Goal: Task Accomplishment & Management: Manage account settings

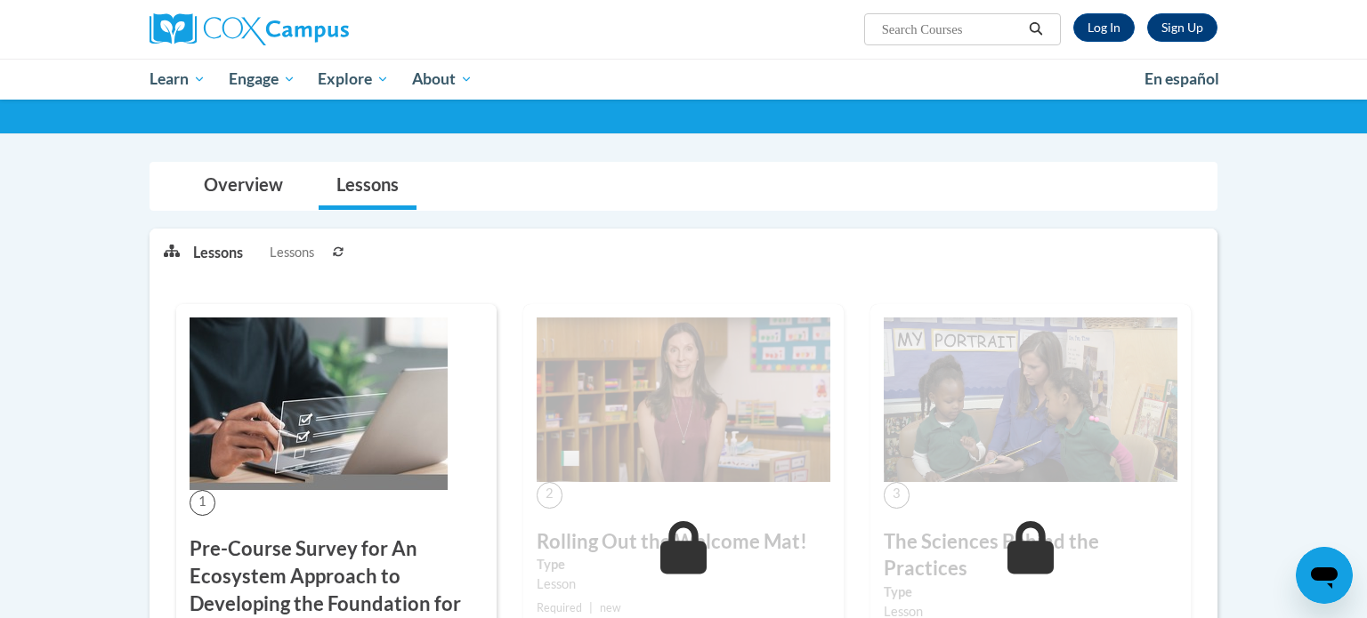
scroll to position [249, 0]
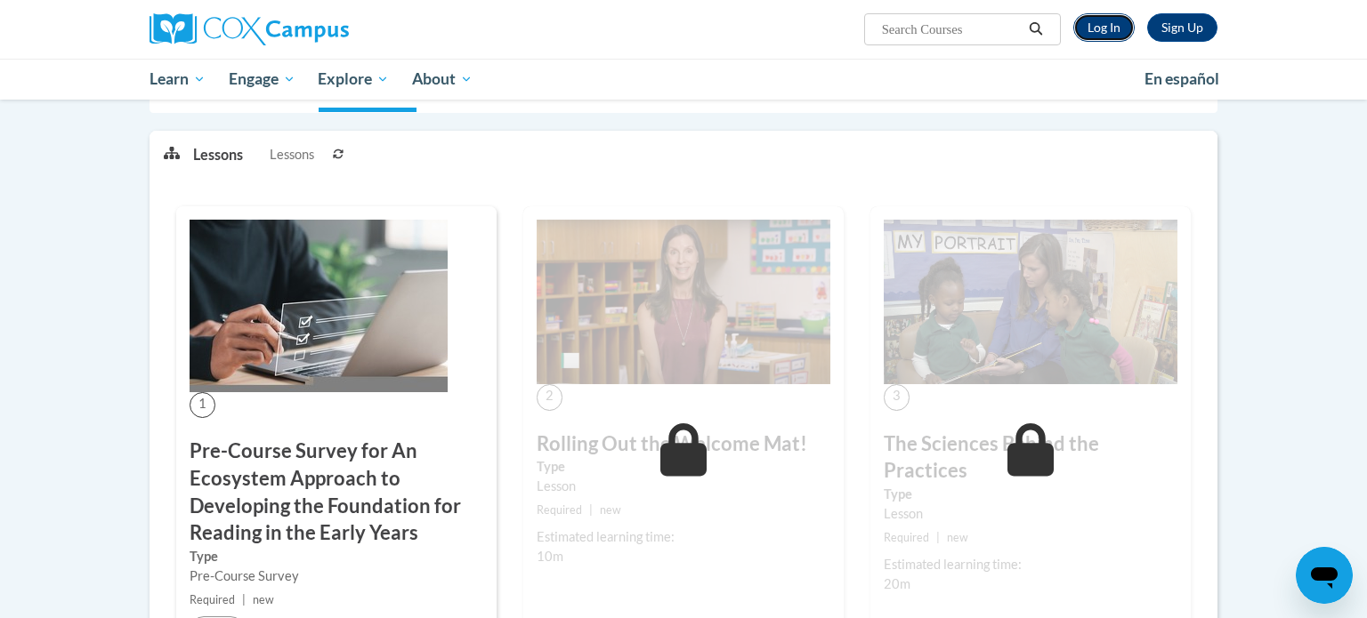
click at [1106, 29] on link "Log In" at bounding box center [1103, 27] width 61 height 28
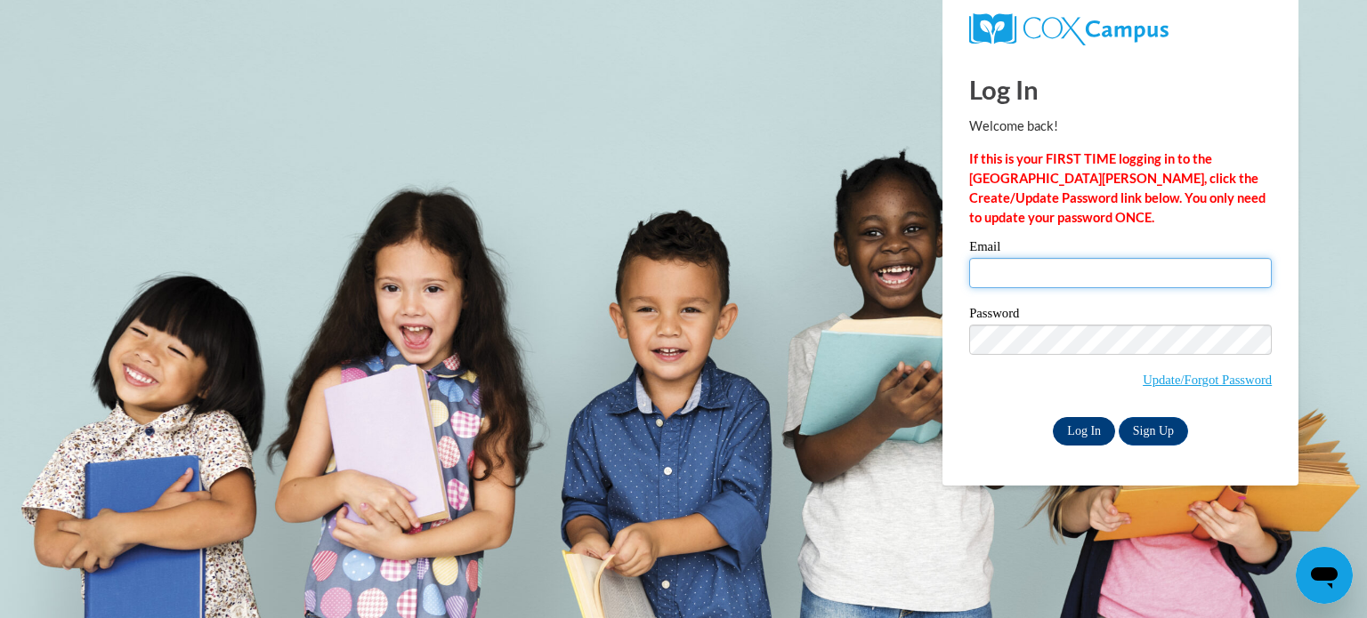
type input "karen.thompson@lamarcountyschools.org"
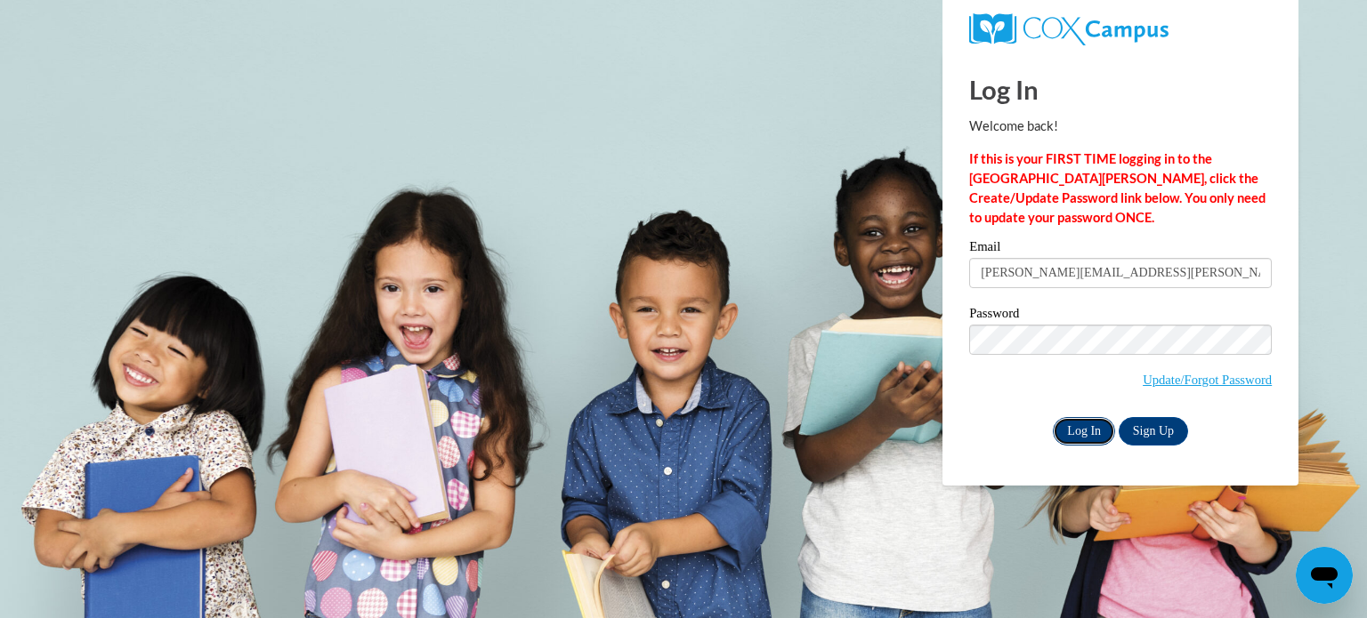
click at [1085, 432] on input "Log In" at bounding box center [1084, 431] width 62 height 28
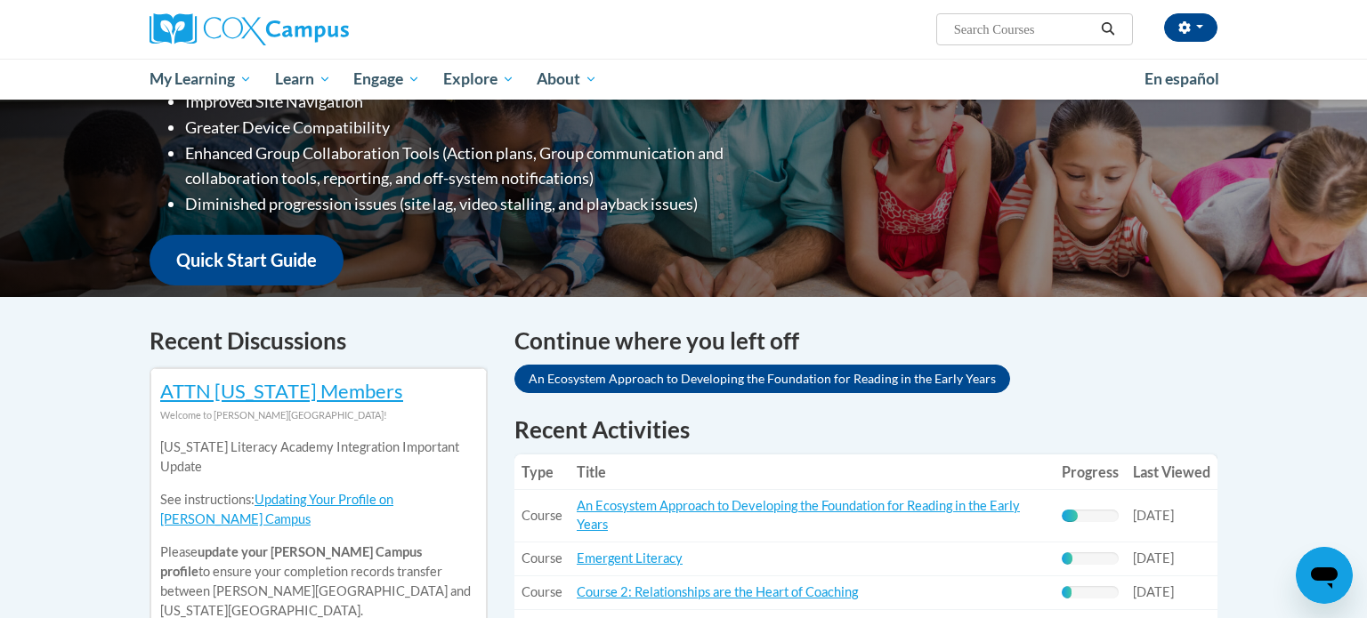
scroll to position [320, 0]
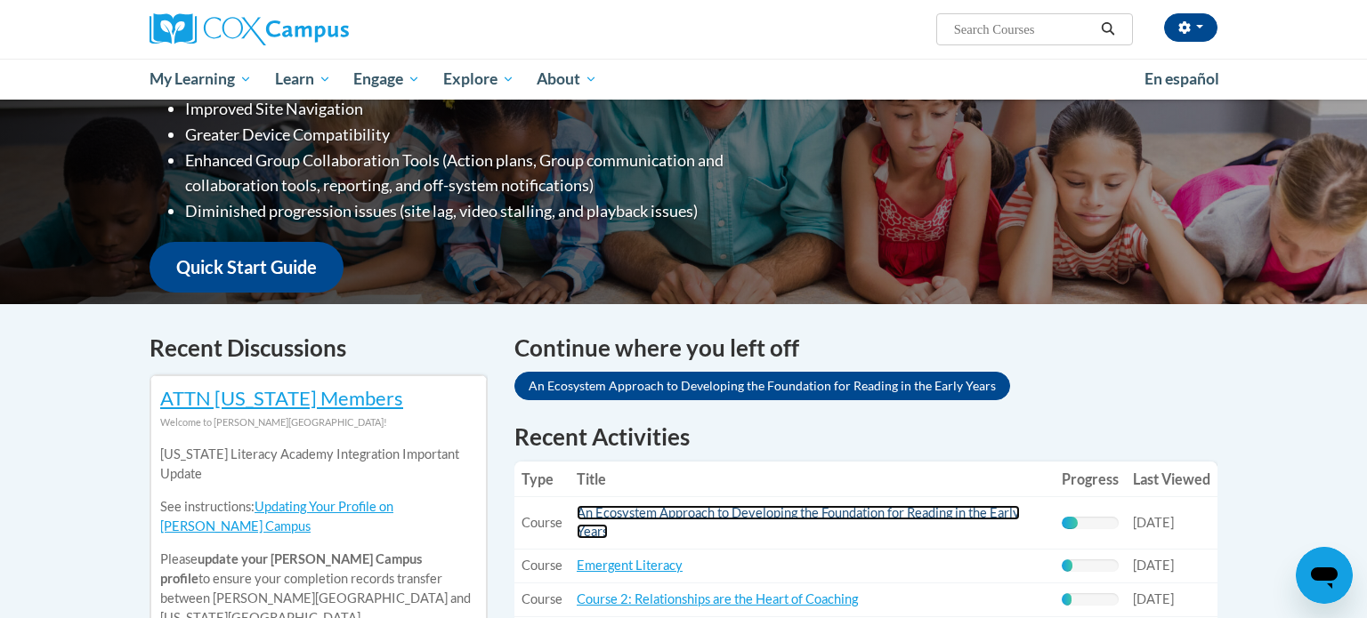
click at [904, 516] on link "An Ecosystem Approach to Developing the Foundation for Reading in the Early Yea…" at bounding box center [798, 522] width 443 height 34
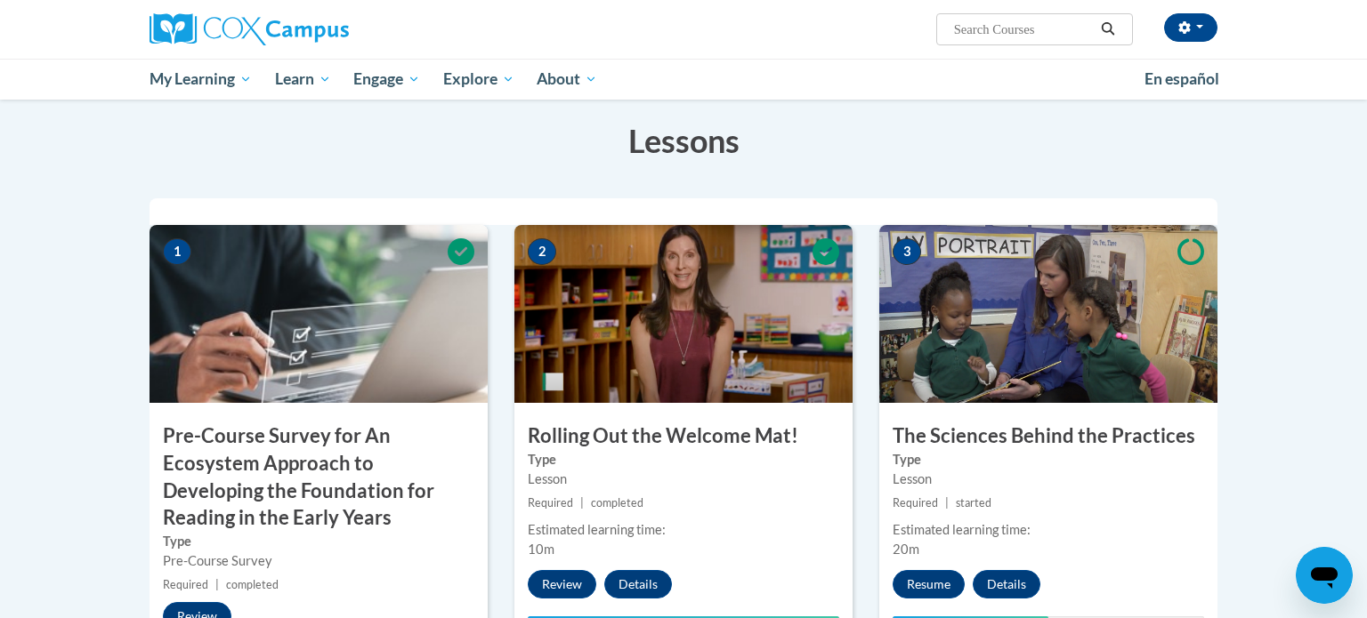
scroll to position [427, 0]
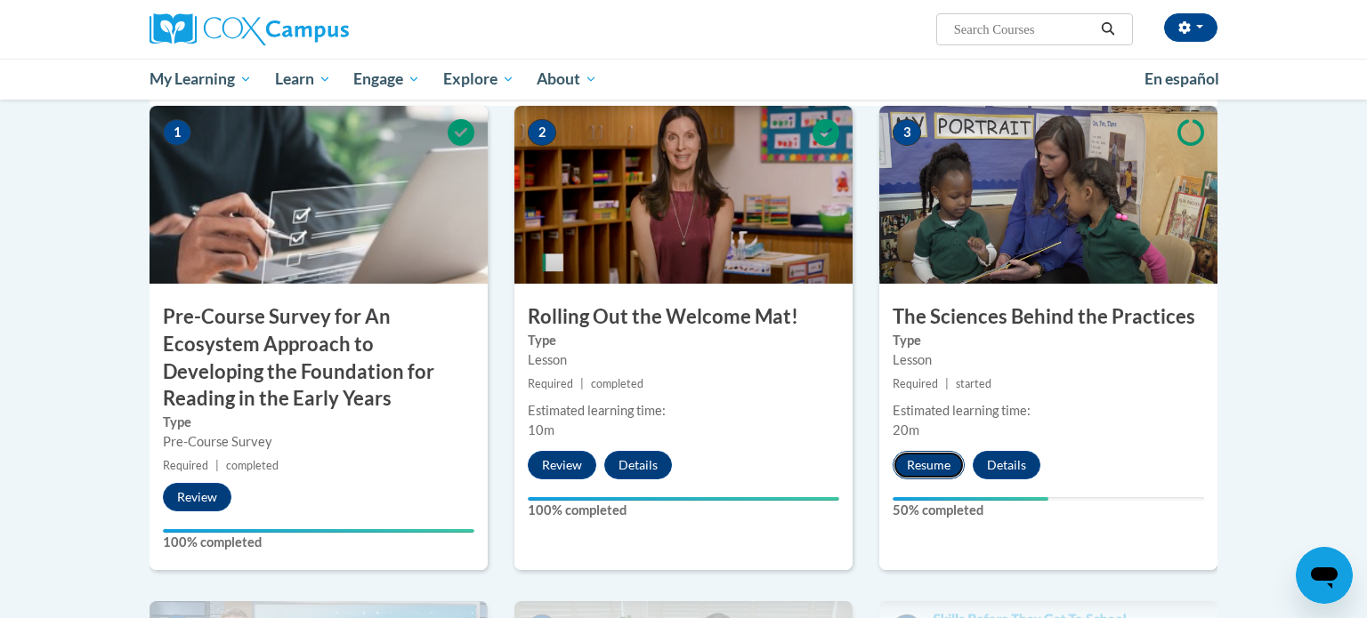
click at [935, 467] on button "Resume" at bounding box center [928, 465] width 72 height 28
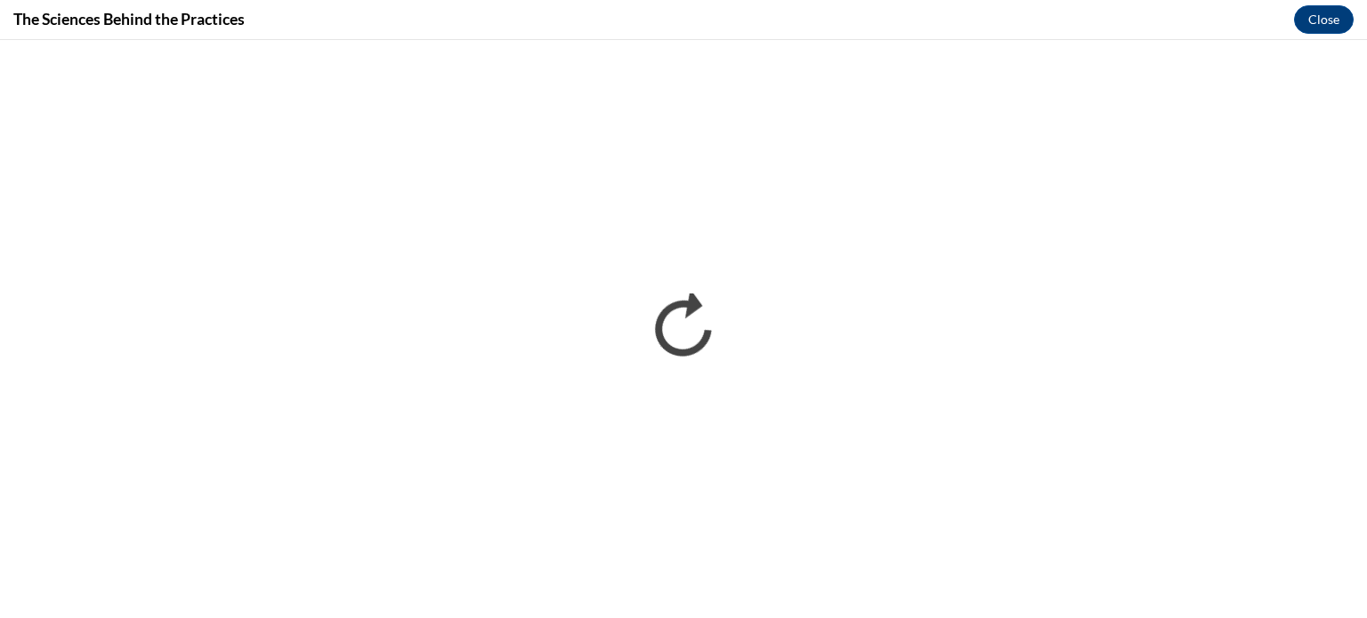
scroll to position [0, 0]
